Goal: Check status

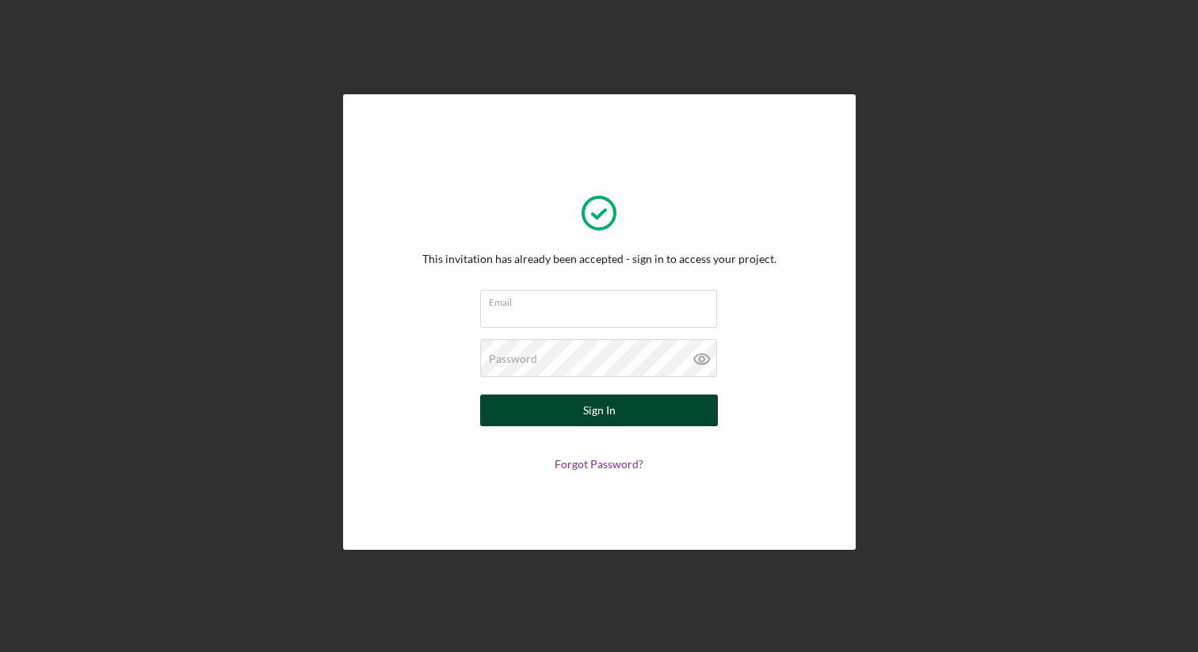
type input "[EMAIL_ADDRESS][DOMAIN_NAME]"
click at [614, 418] on div "Sign In" at bounding box center [599, 411] width 32 height 32
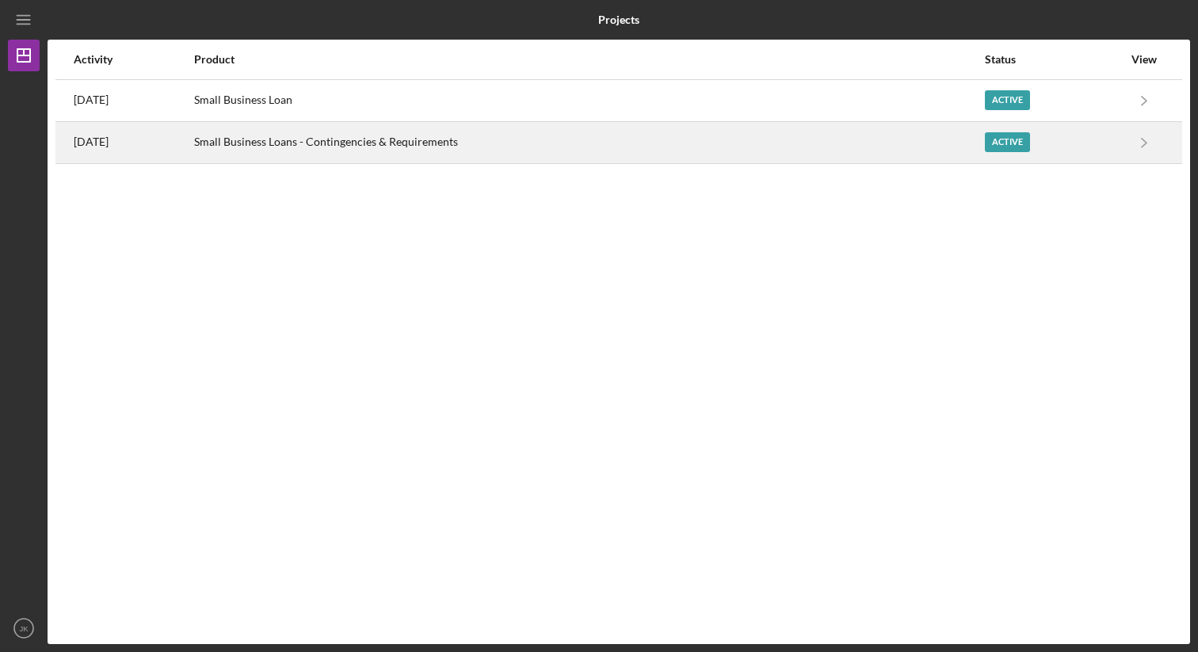
click at [522, 145] on div "Small Business Loans - Contingencies & Requirements" at bounding box center [588, 143] width 789 height 40
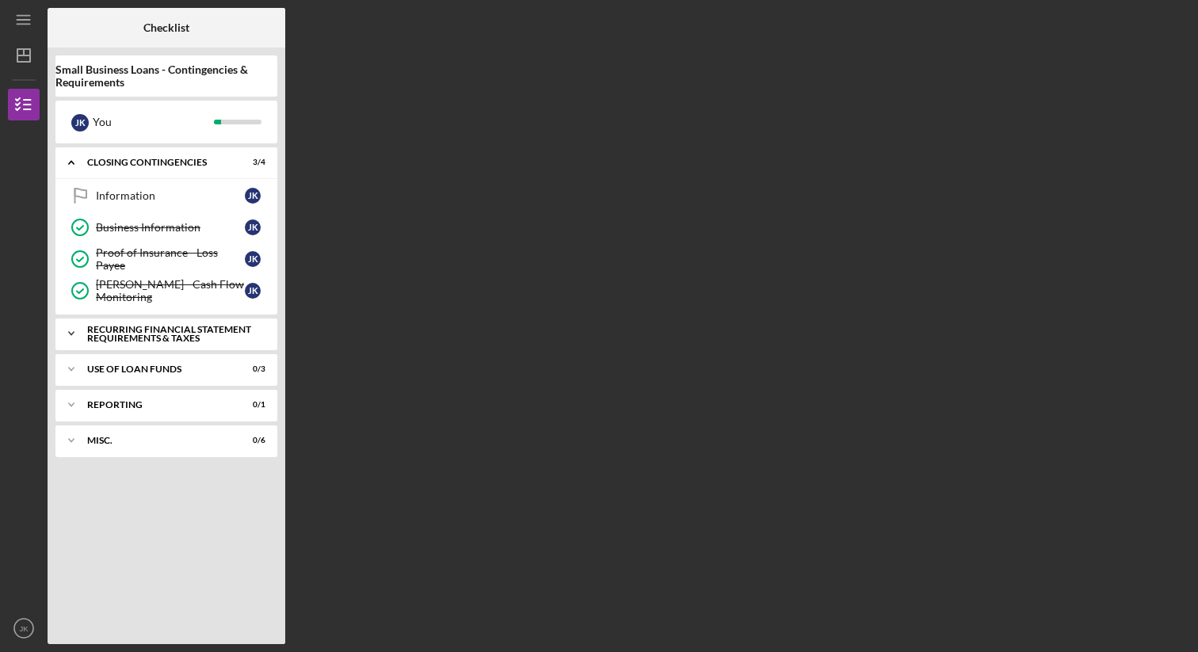
click at [170, 334] on div "Recurring Financial Statement Requirements & Taxes" at bounding box center [172, 334] width 170 height 18
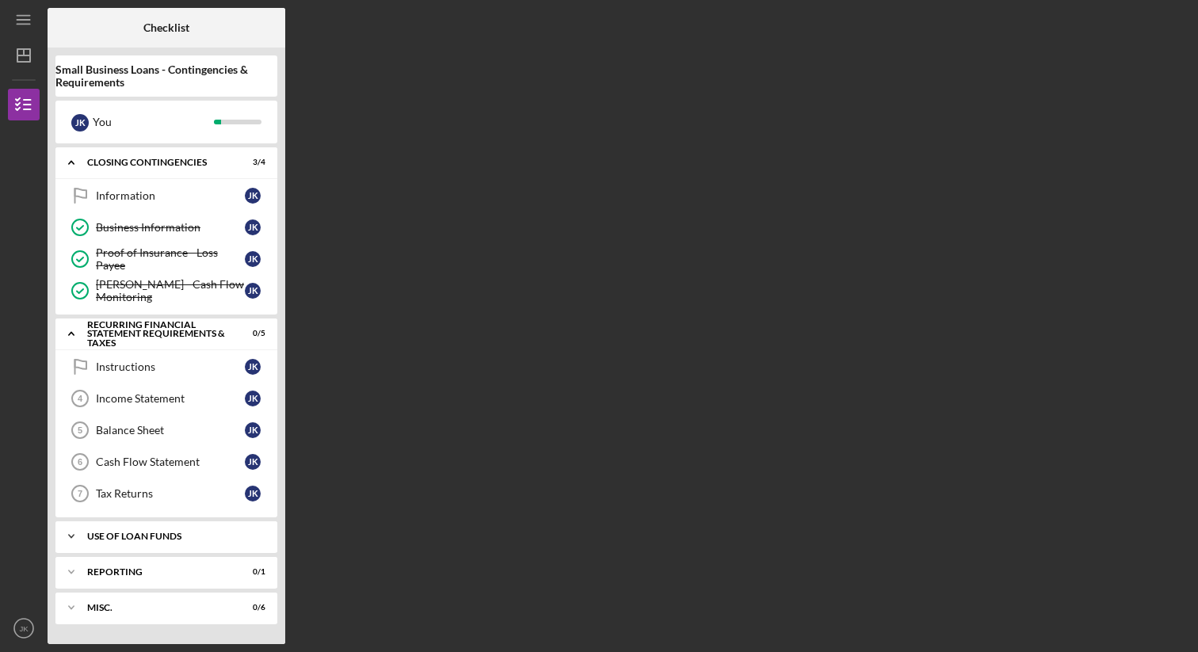
click at [200, 534] on div "Use of Loan Funds" at bounding box center [172, 537] width 170 height 10
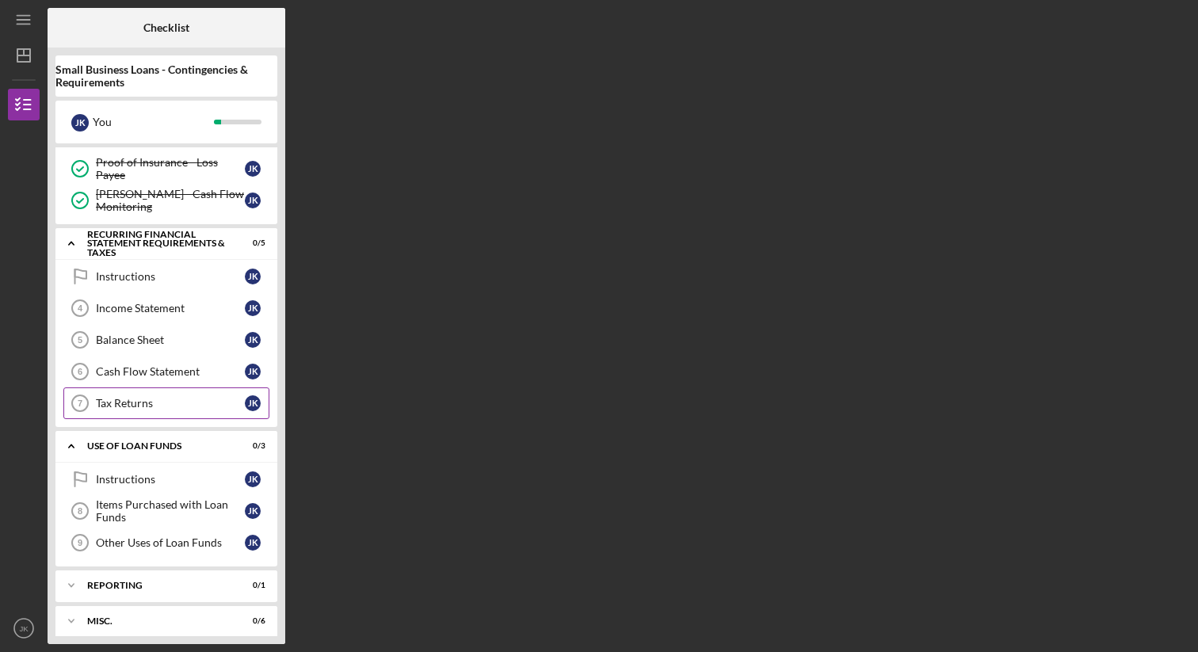
scroll to position [100, 0]
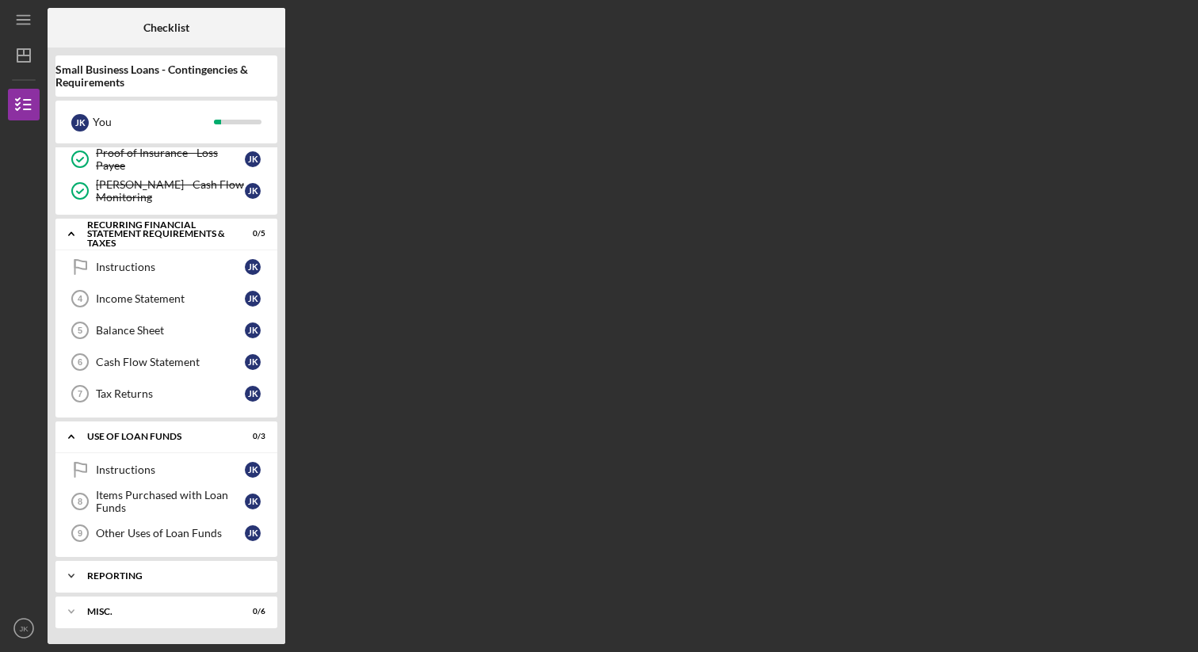
click at [201, 575] on div "Reporting" at bounding box center [172, 577] width 170 height 10
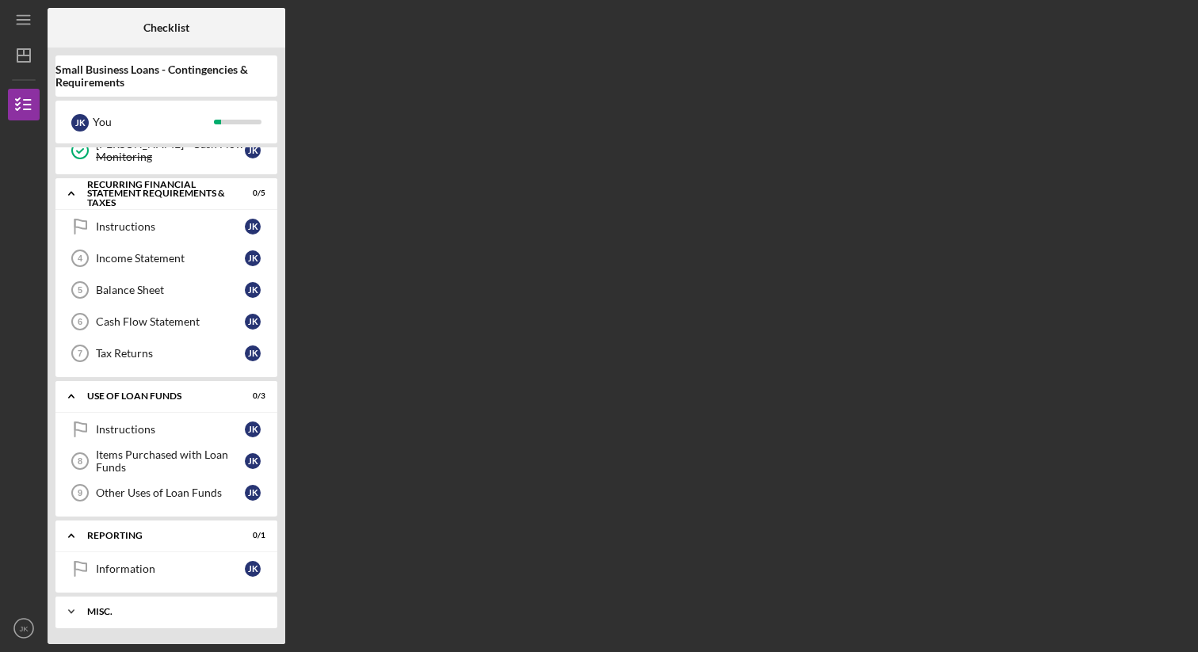
click at [198, 610] on div "Misc." at bounding box center [172, 612] width 170 height 10
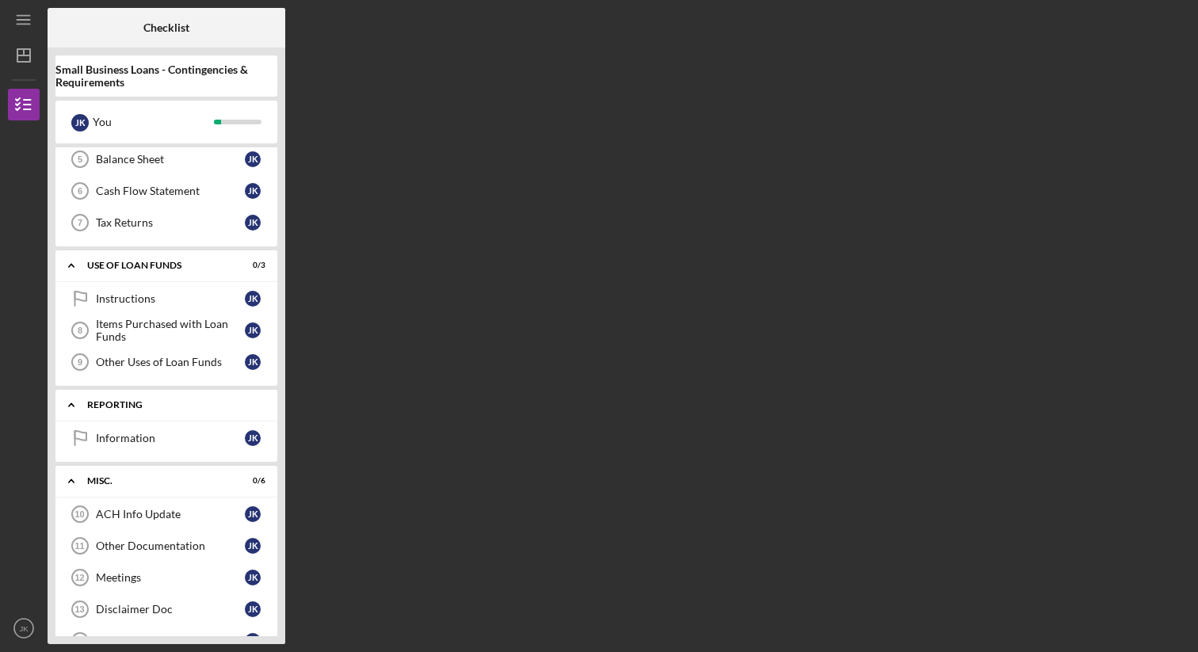
scroll to position [339, 0]
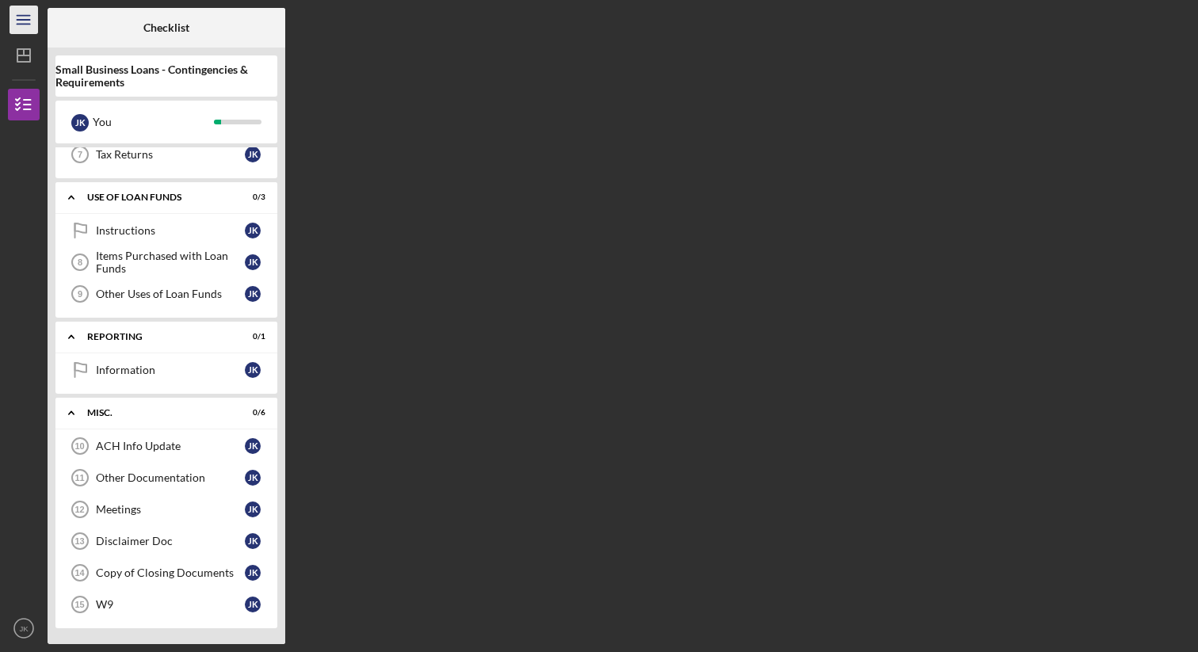
click at [29, 23] on icon "Icon/Menu" at bounding box center [24, 20] width 36 height 36
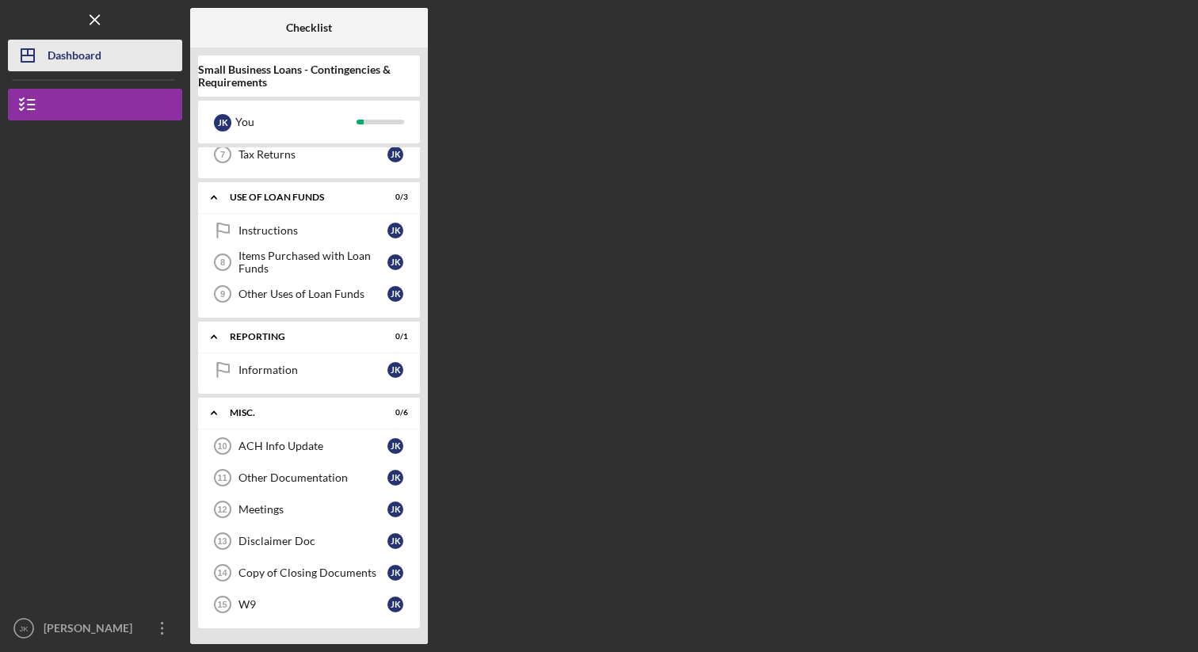
click at [44, 62] on icon "Icon/Dashboard" at bounding box center [28, 56] width 40 height 40
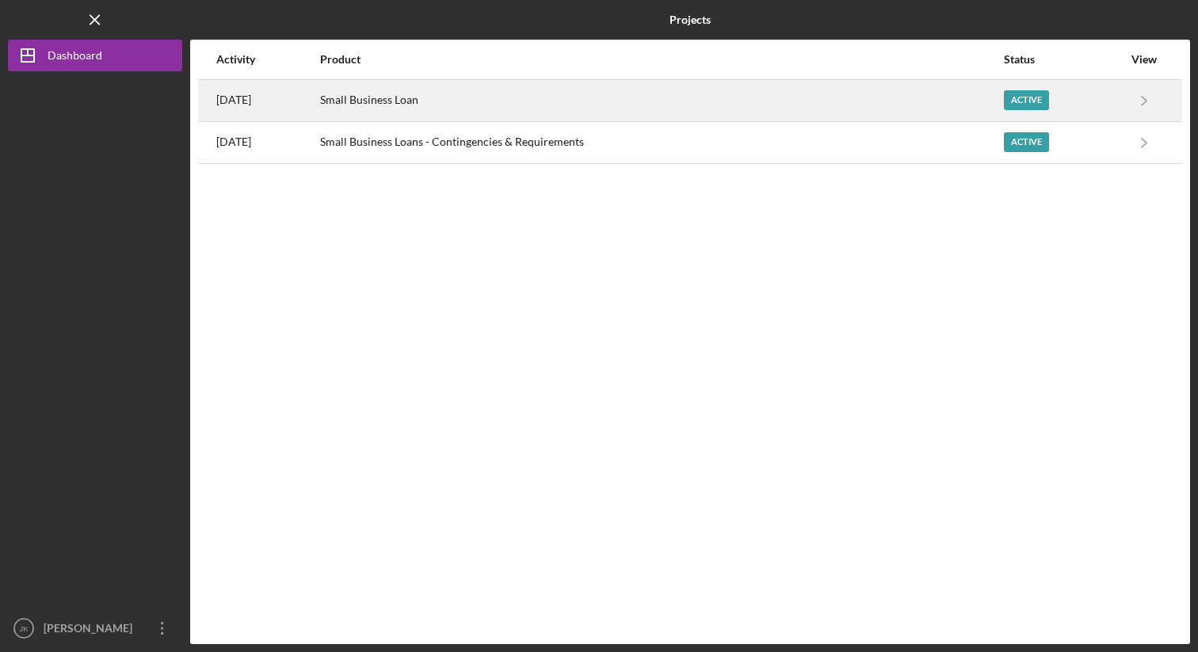
click at [317, 106] on div "[DATE]" at bounding box center [267, 101] width 102 height 40
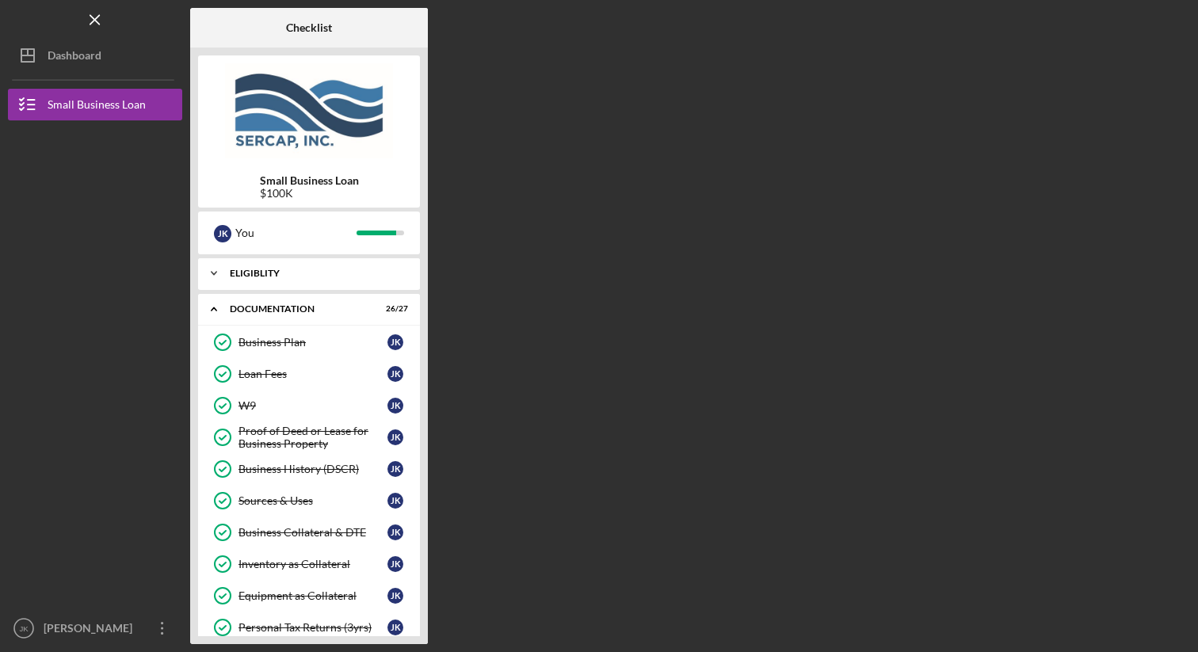
click at [295, 281] on div "Icon/Expander Eligiblity 11 / 11" at bounding box center [309, 274] width 222 height 32
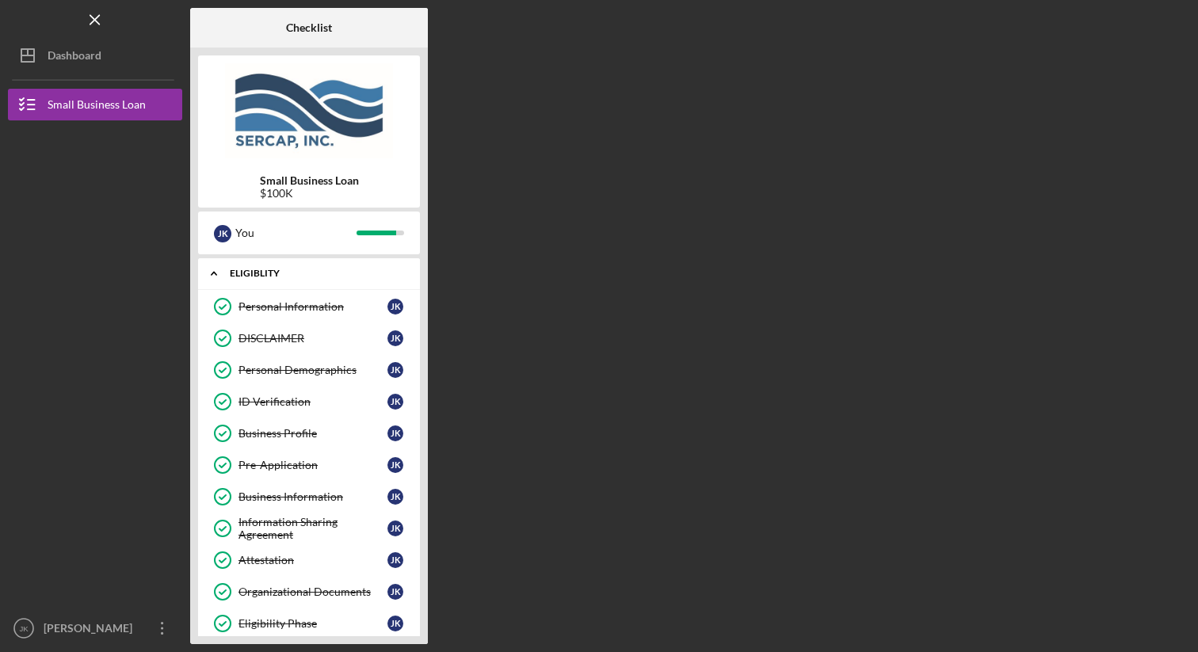
click at [295, 281] on div "Icon/Expander Eligiblity 11 / 11" at bounding box center [309, 274] width 222 height 32
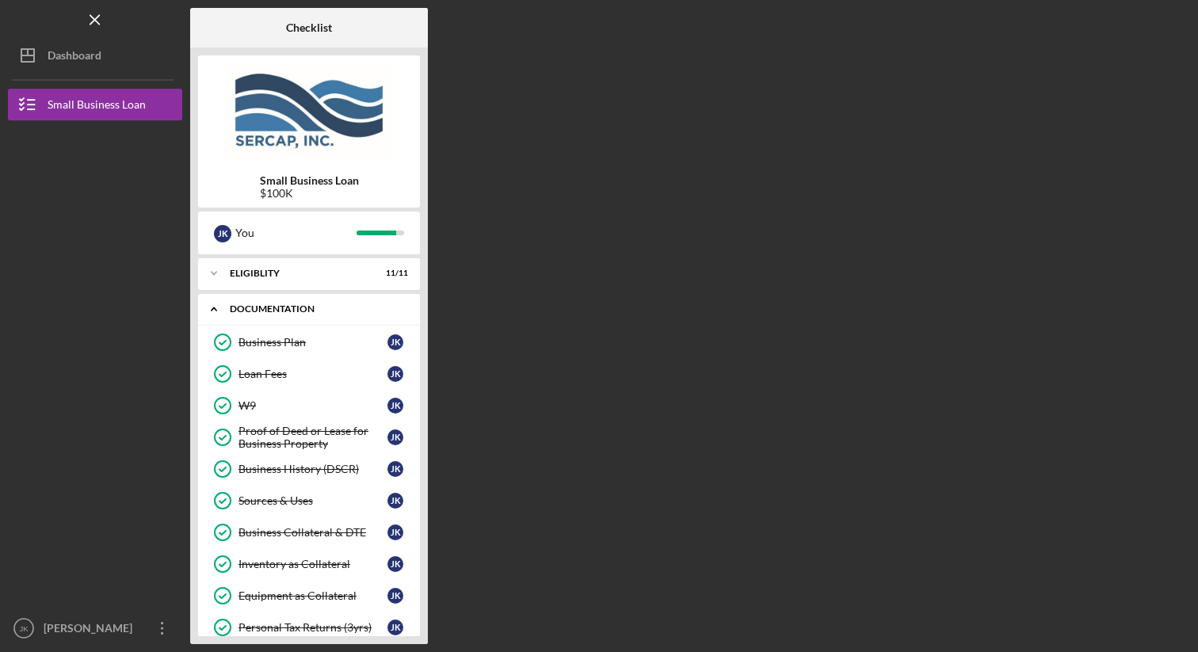
click at [291, 304] on div "Documentation" at bounding box center [315, 309] width 170 height 10
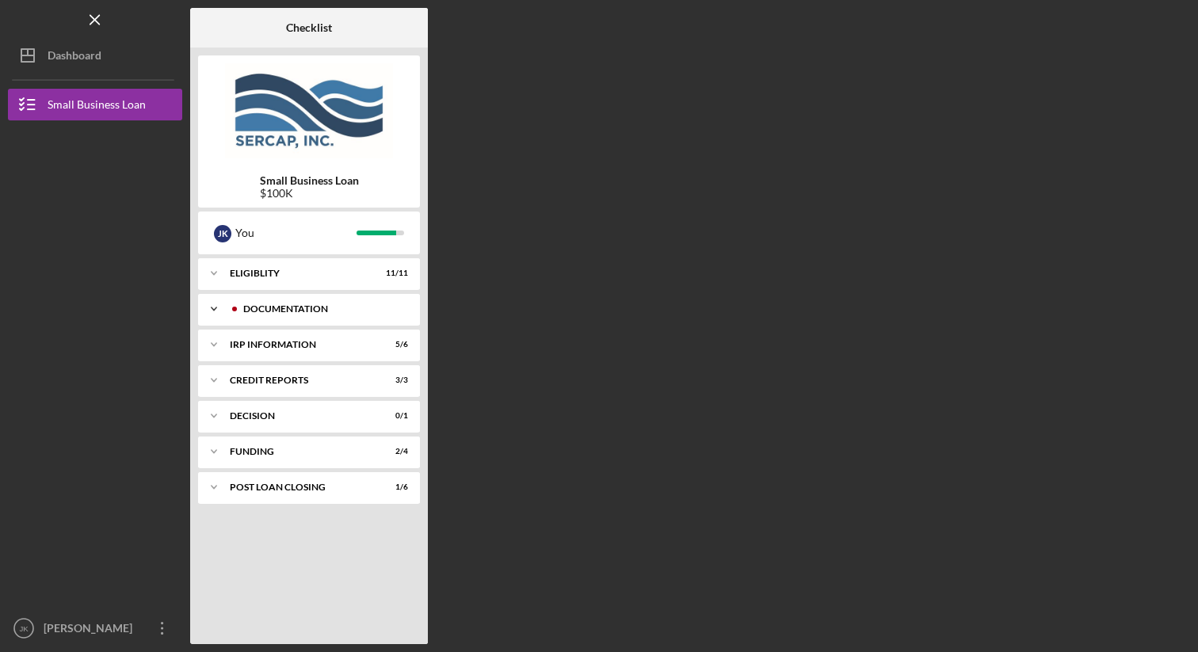
click at [291, 304] on div "Documentation" at bounding box center [321, 309] width 157 height 10
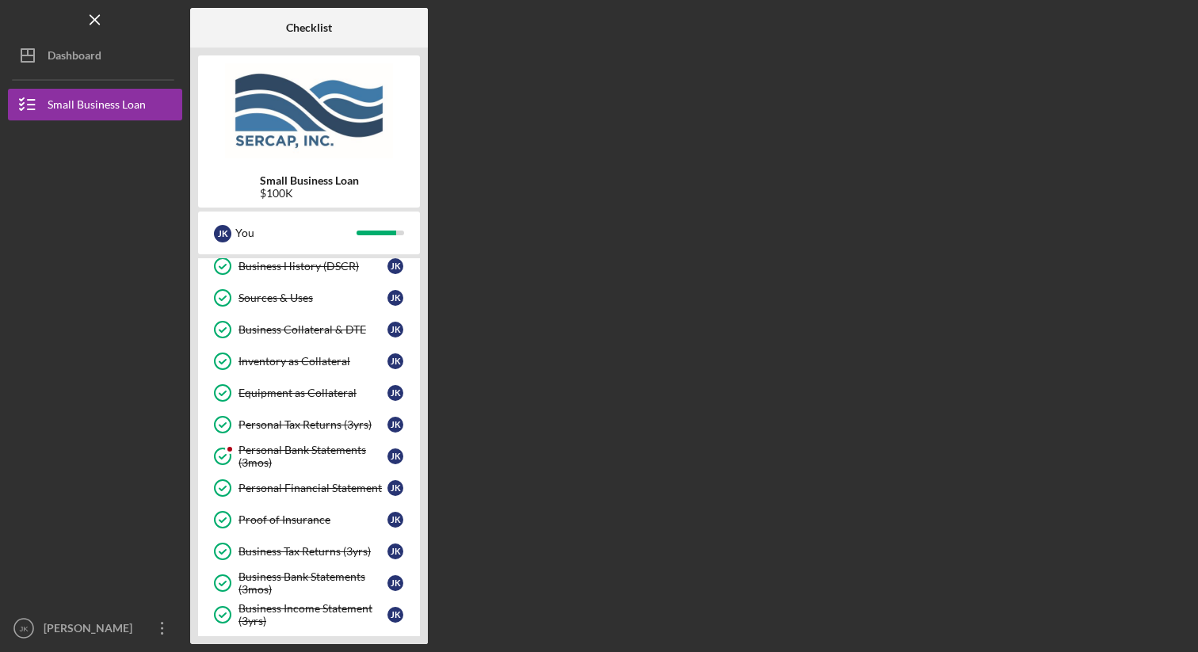
scroll to position [210, 0]
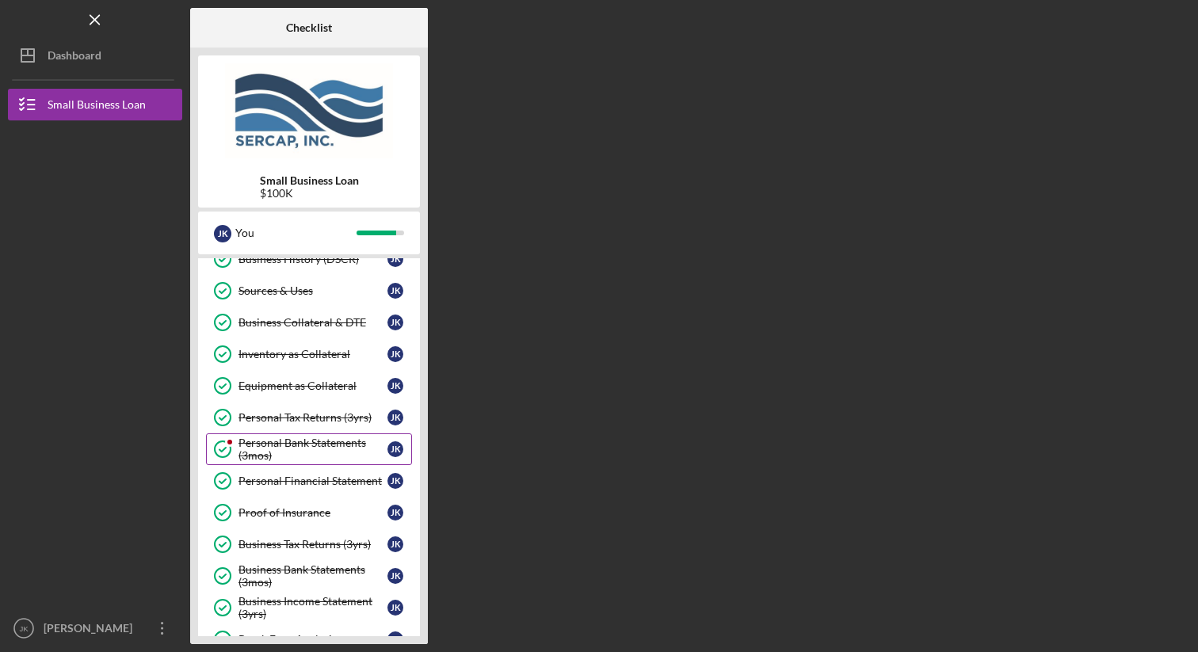
click at [312, 445] on div "Personal Bank Statements (3mos)" at bounding box center [313, 449] width 149 height 25
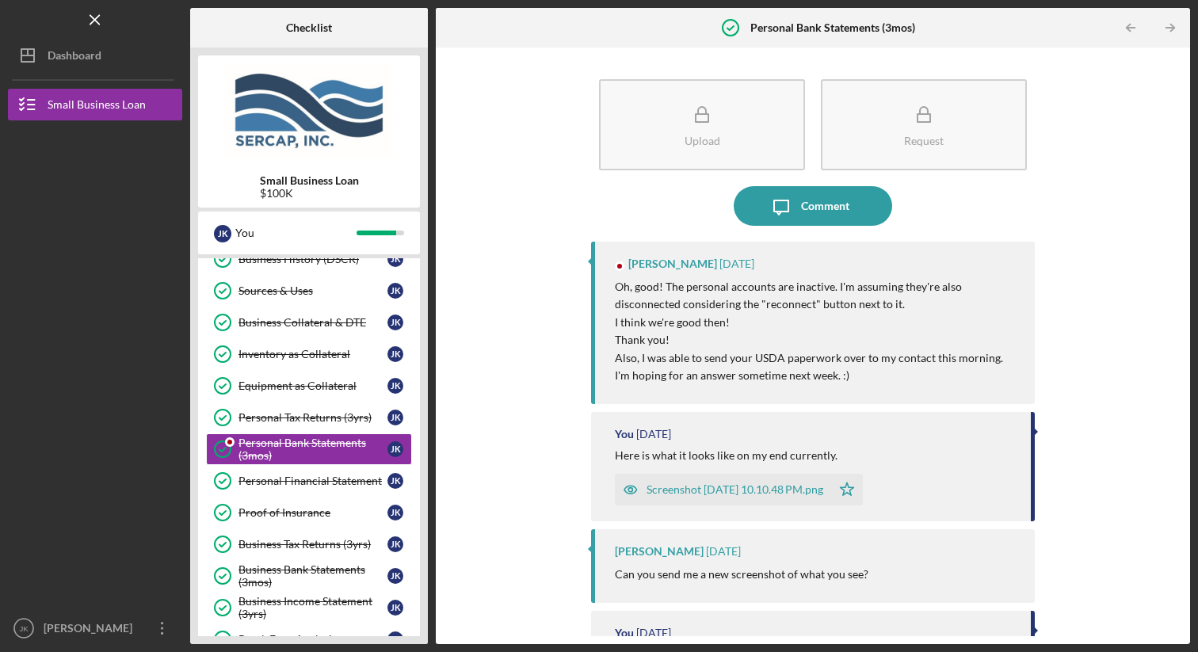
click at [505, 387] on div "Upload Request Icon/Message Comment [PERSON_NAME] [DATE] Oh, good! The personal…" at bounding box center [813, 345] width 739 height 581
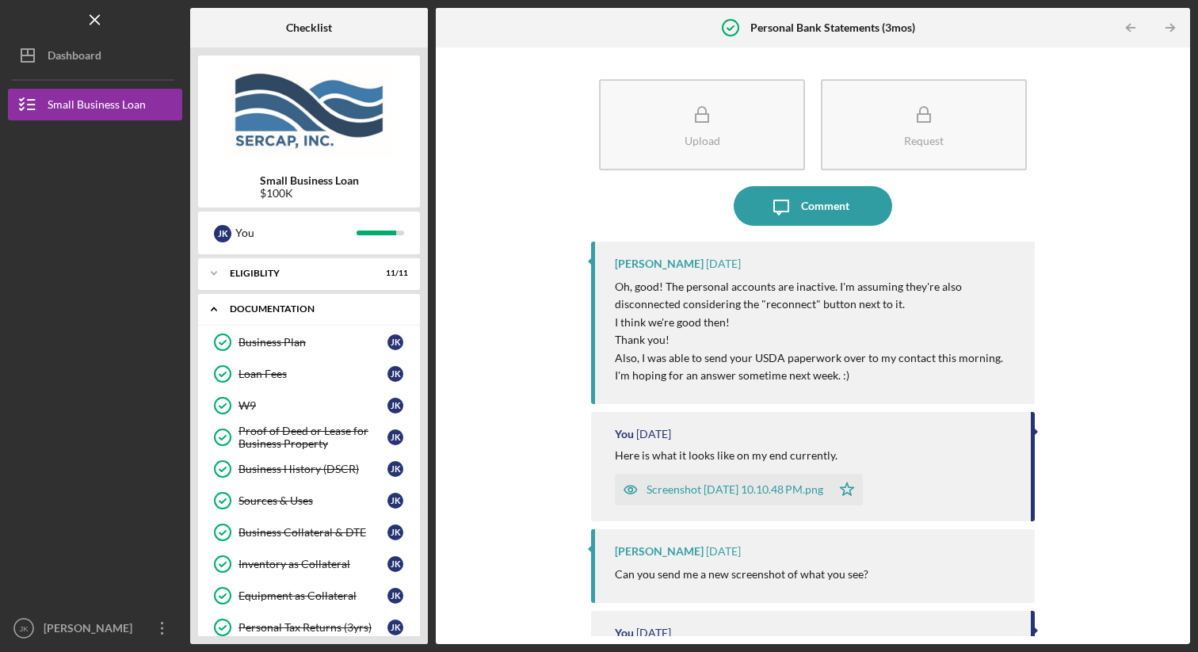
click at [280, 305] on div "Documentation" at bounding box center [315, 309] width 170 height 10
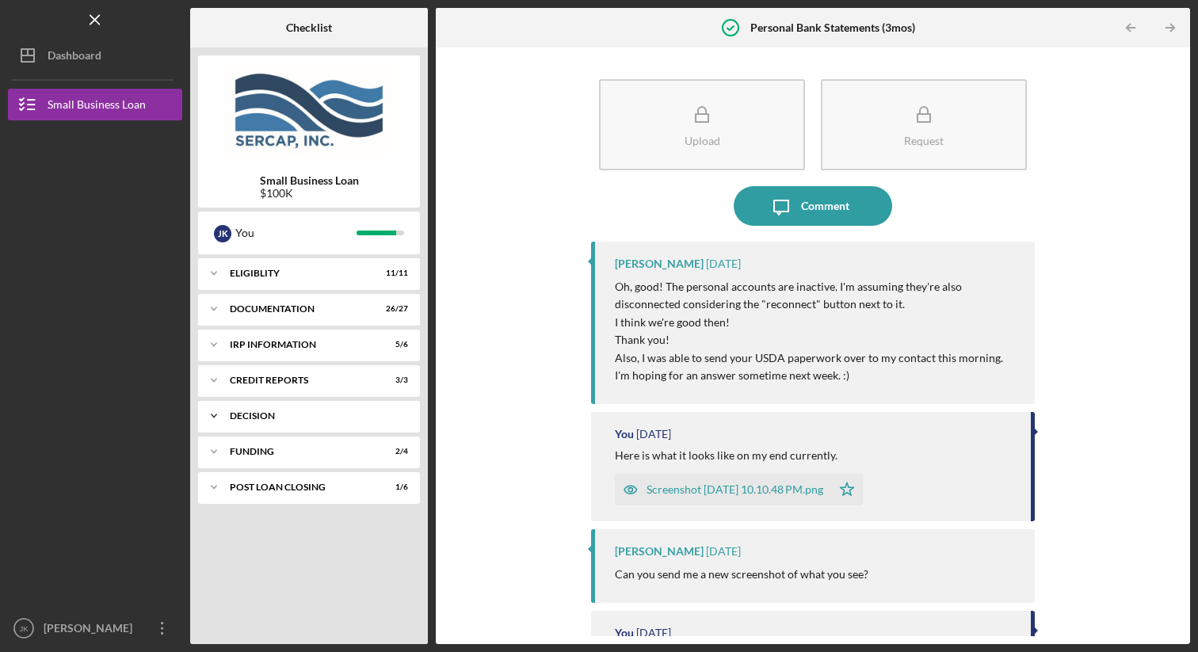
click at [318, 415] on div "Decision" at bounding box center [315, 416] width 170 height 10
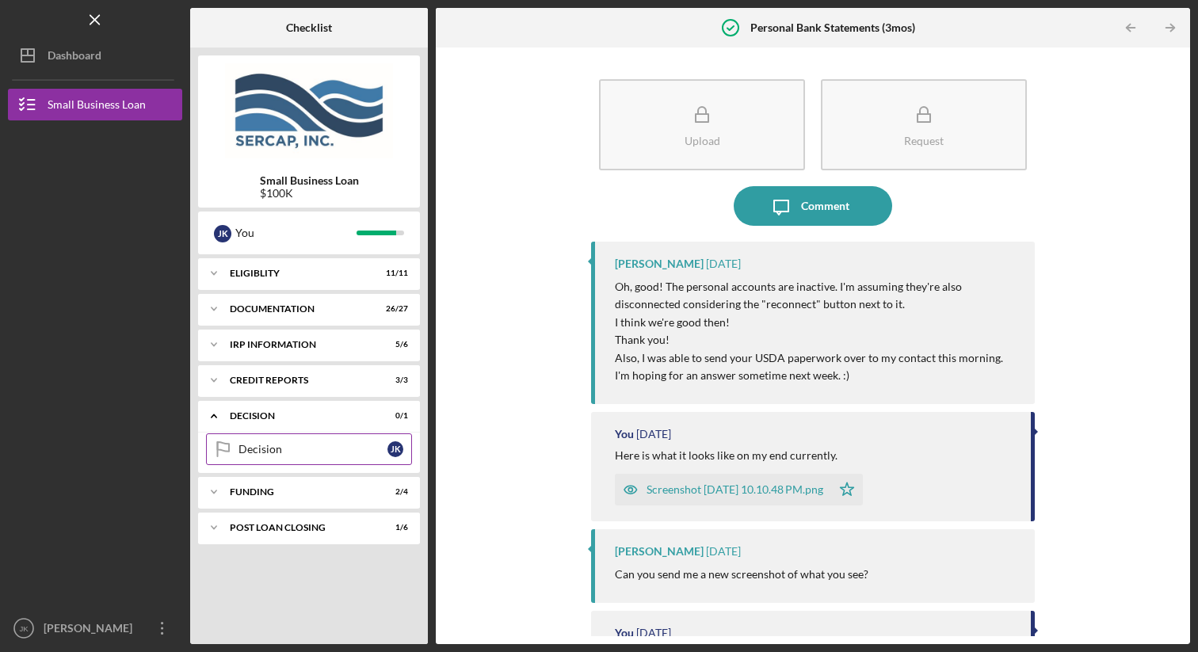
click at [319, 451] on div "Decision" at bounding box center [313, 449] width 149 height 13
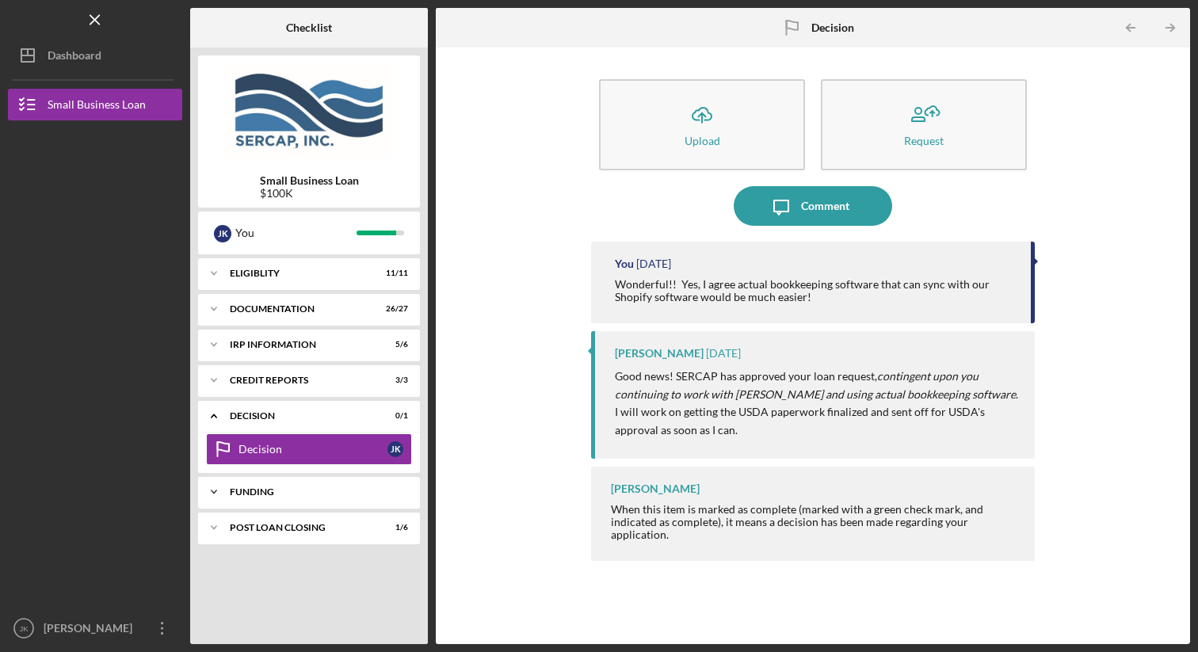
click at [304, 489] on div "Funding" at bounding box center [315, 492] width 170 height 10
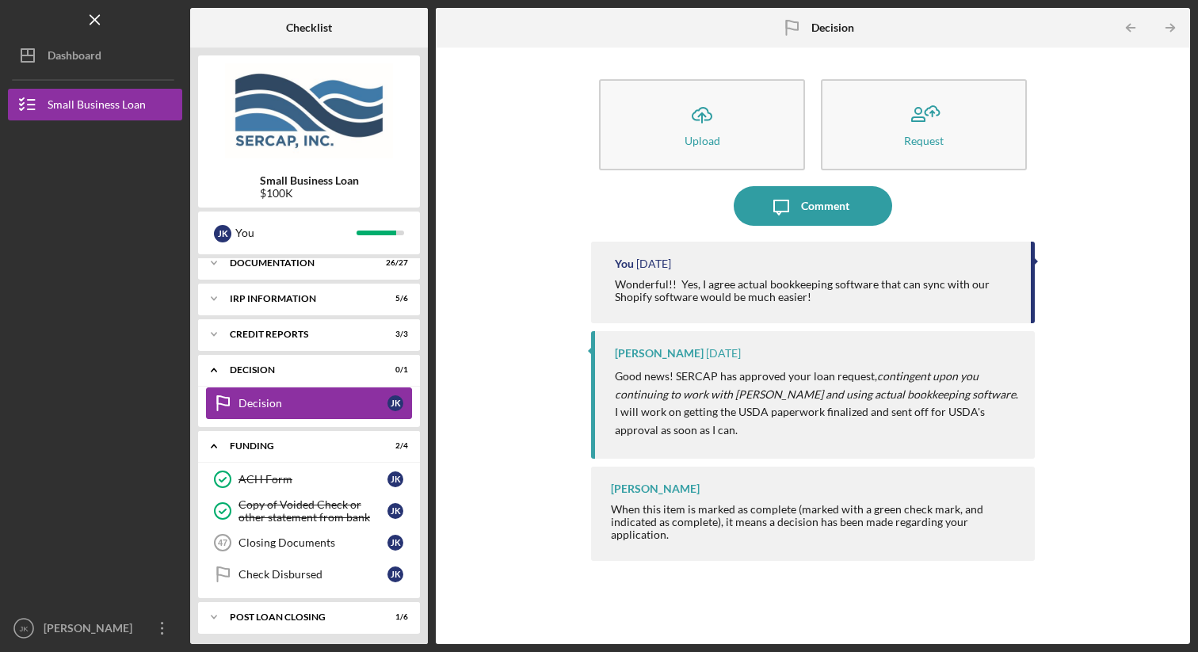
scroll to position [52, 0]
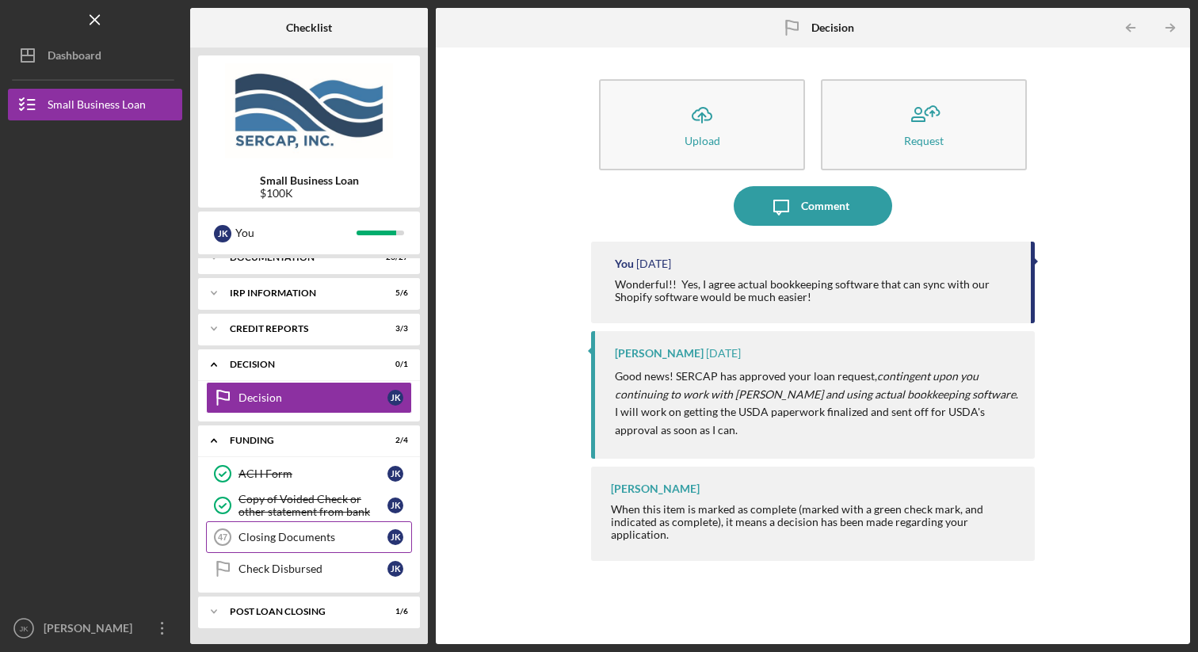
click at [319, 536] on div "Closing Documents" at bounding box center [313, 537] width 149 height 13
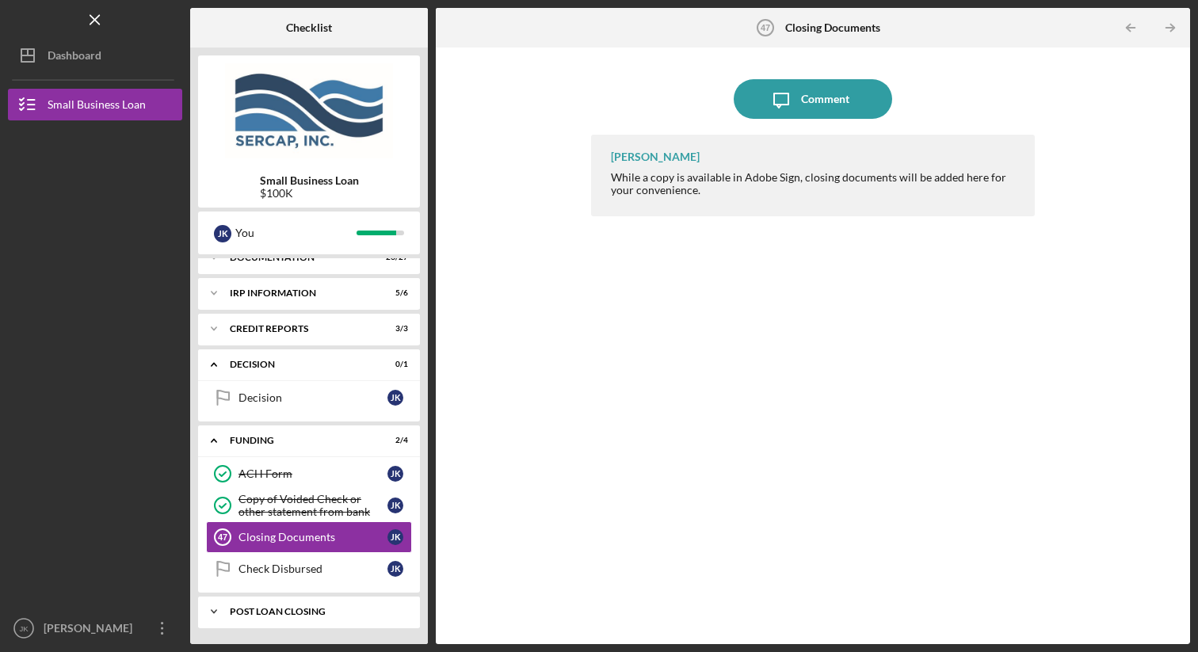
click at [341, 617] on div "Icon/Expander POST LOAN CLOSING 1 / 6" at bounding box center [309, 612] width 222 height 32
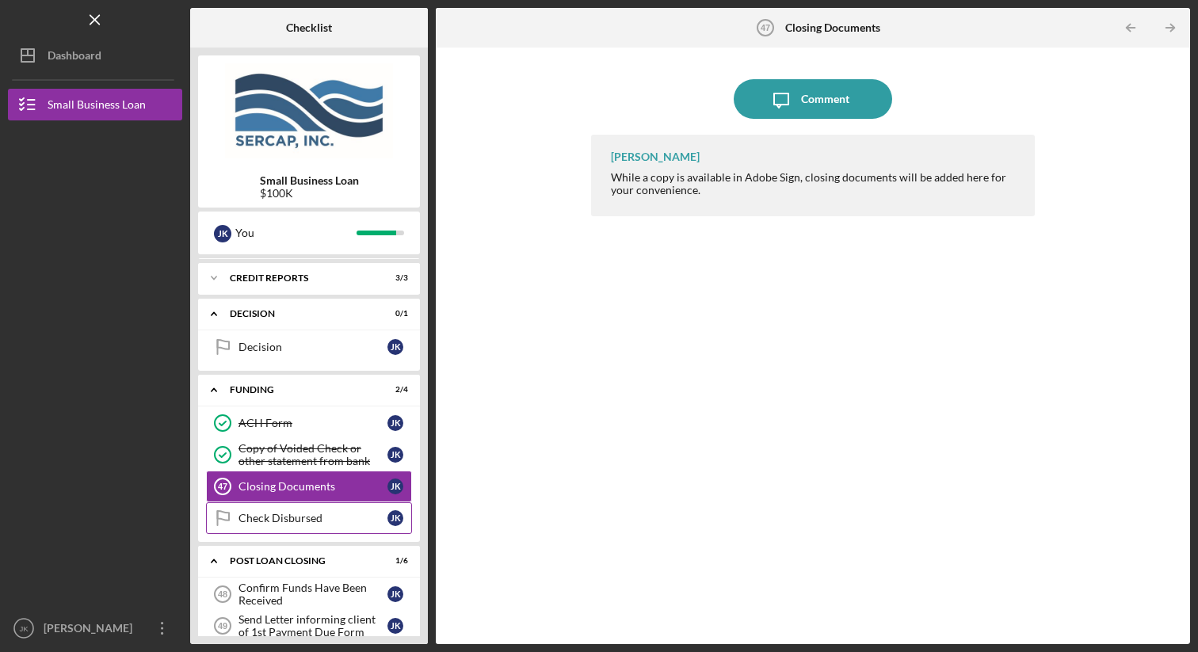
scroll to position [67, 0]
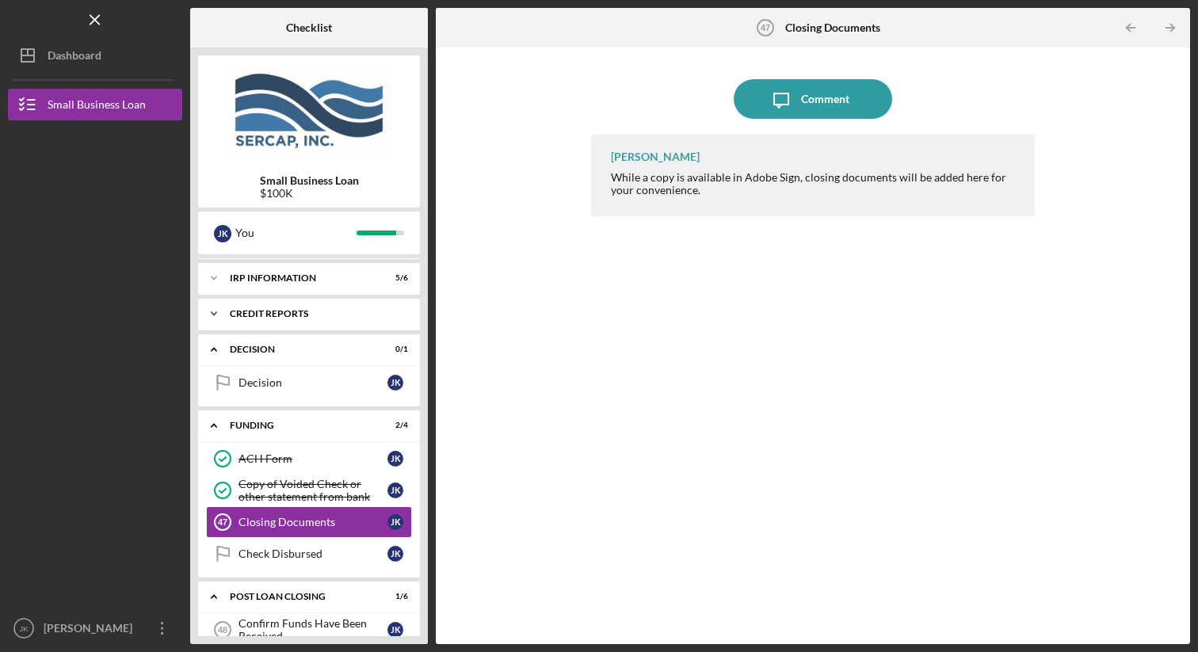
click at [323, 323] on div "Icon/Expander credit reports 3 / 3" at bounding box center [309, 314] width 222 height 32
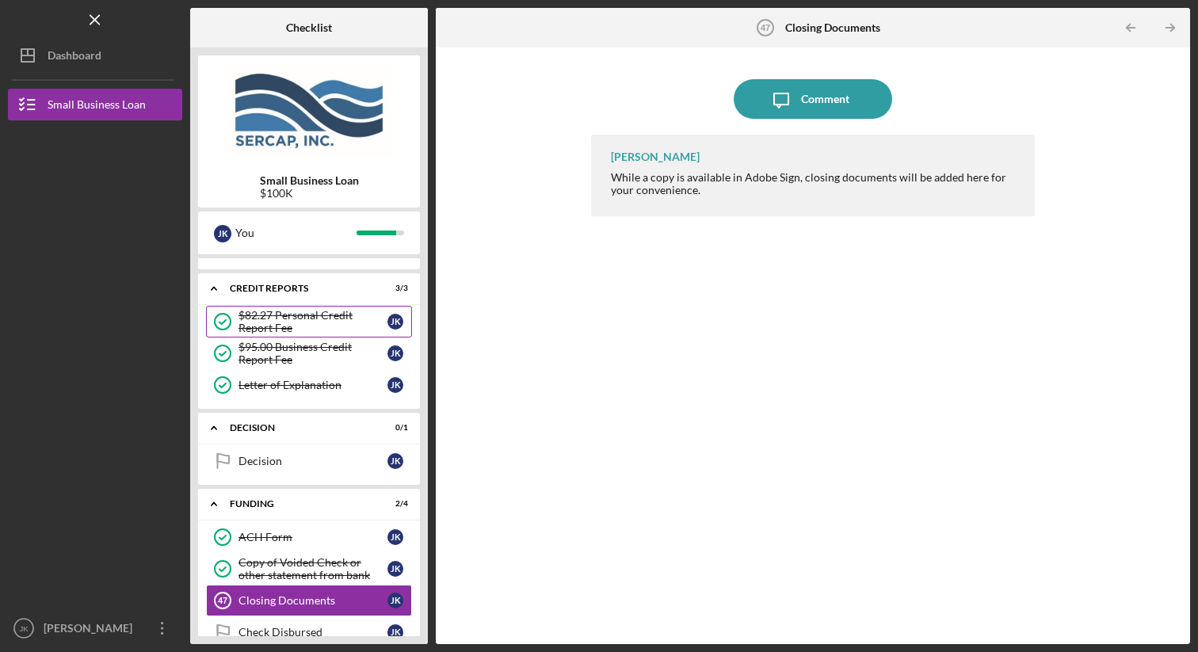
scroll to position [93, 0]
click at [318, 284] on div "credit reports" at bounding box center [315, 288] width 170 height 10
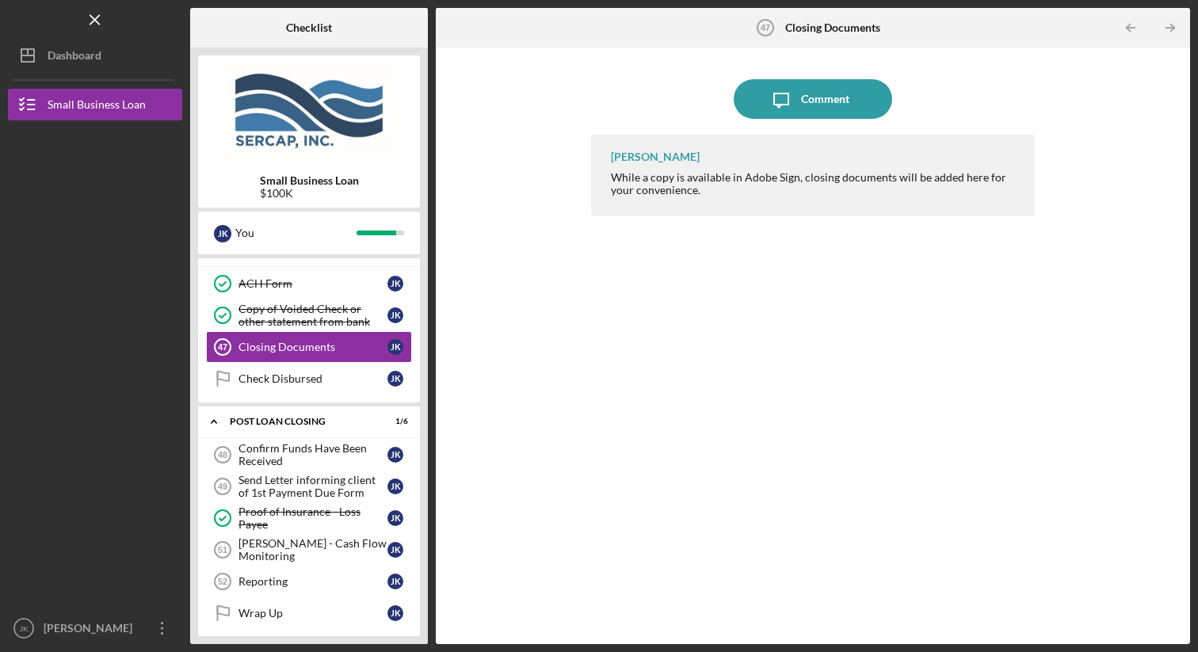
scroll to position [250, 0]
